Goal: Navigation & Orientation: Find specific page/section

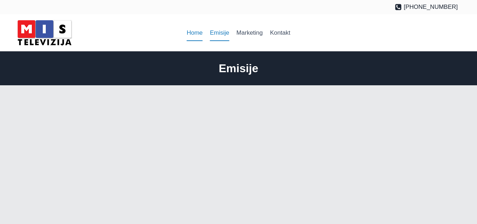
click at [193, 33] on link "Home" at bounding box center [194, 32] width 23 height 17
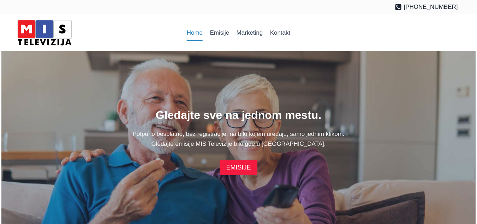
click at [240, 165] on link "EMISIJE" at bounding box center [238, 167] width 37 height 15
click at [282, 32] on link "Kontakt" at bounding box center [280, 32] width 28 height 17
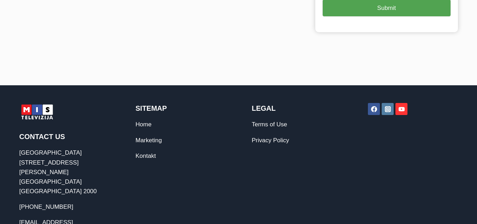
scroll to position [318, 0]
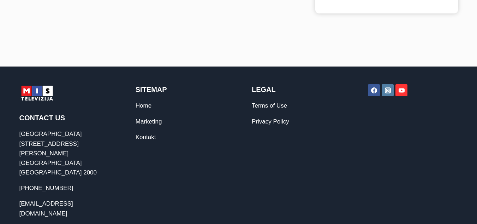
click at [271, 102] on link "Terms of Use" at bounding box center [269, 105] width 35 height 7
